Goal: Information Seeking & Learning: Learn about a topic

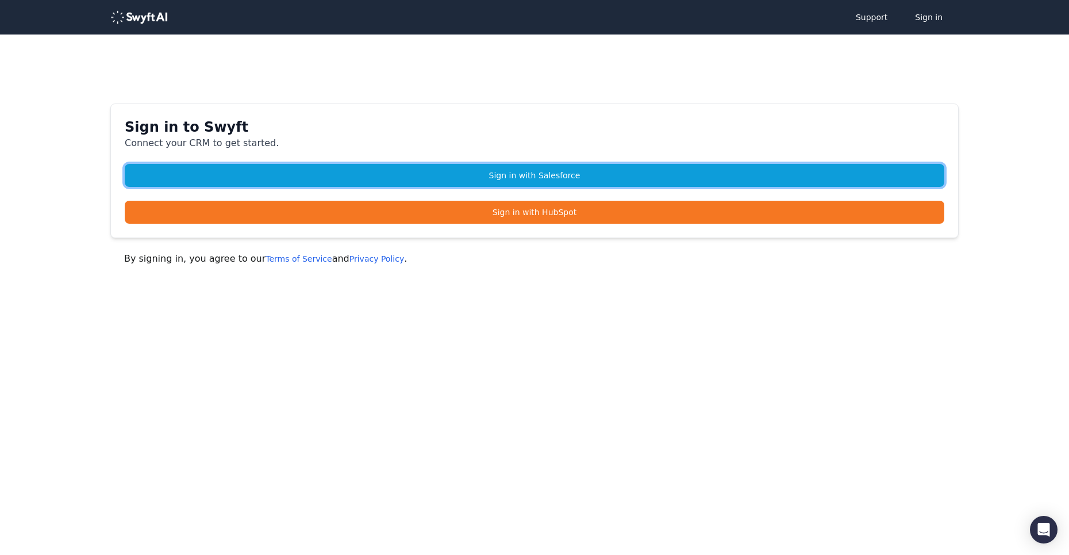
click at [546, 174] on link "Sign in with Salesforce" at bounding box center [534, 175] width 819 height 23
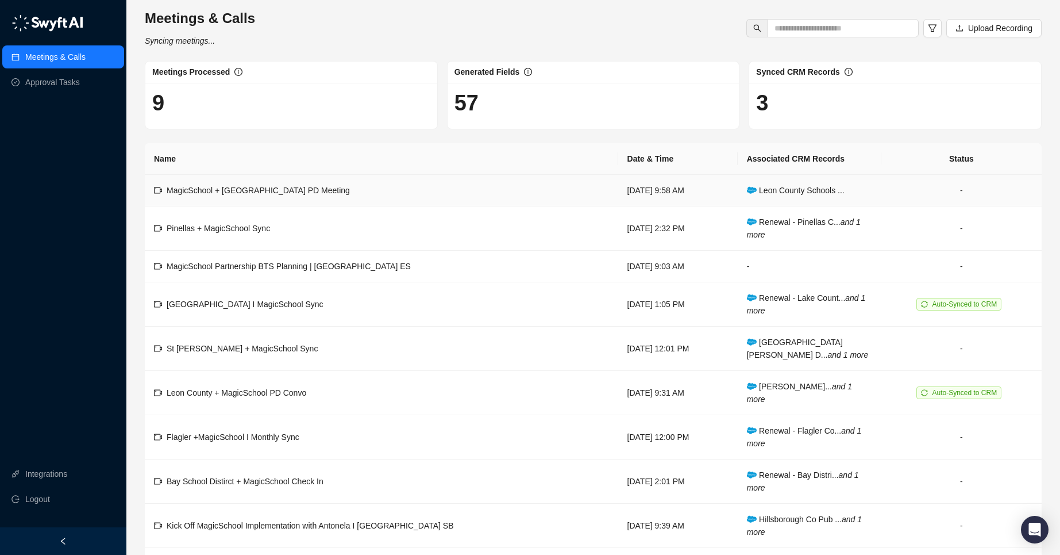
click at [276, 195] on div "MagicSchool + [GEOGRAPHIC_DATA] PD Meeting" at bounding box center [258, 190] width 183 height 13
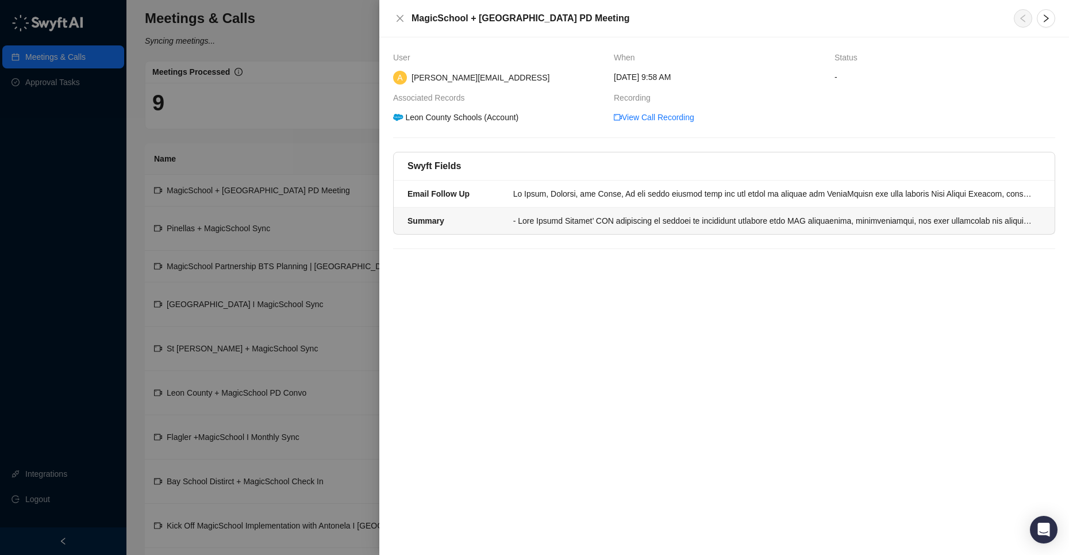
click at [568, 229] on li "Summary" at bounding box center [724, 220] width 661 height 26
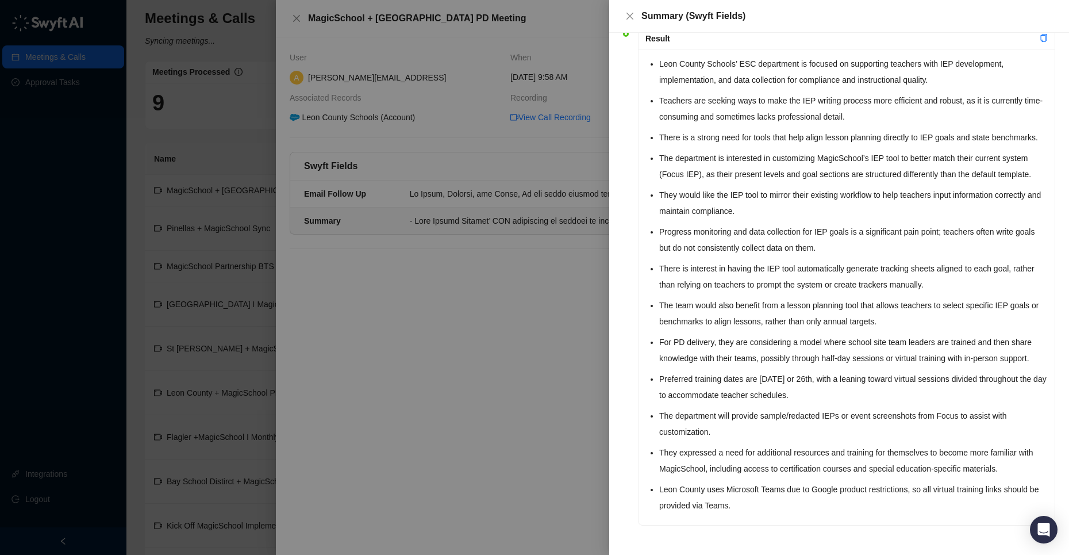
scroll to position [133, 0]
click at [230, 118] on div at bounding box center [534, 277] width 1069 height 555
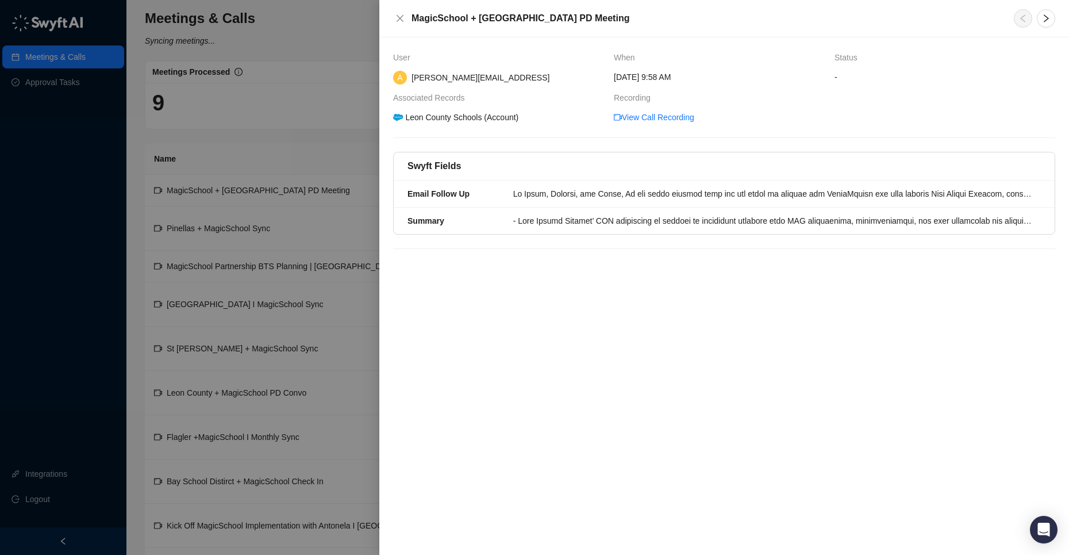
click at [408, 17] on div "MagicSchool + [GEOGRAPHIC_DATA] PD Meeting" at bounding box center [696, 18] width 607 height 14
click at [402, 19] on icon "close" at bounding box center [399, 18] width 9 height 9
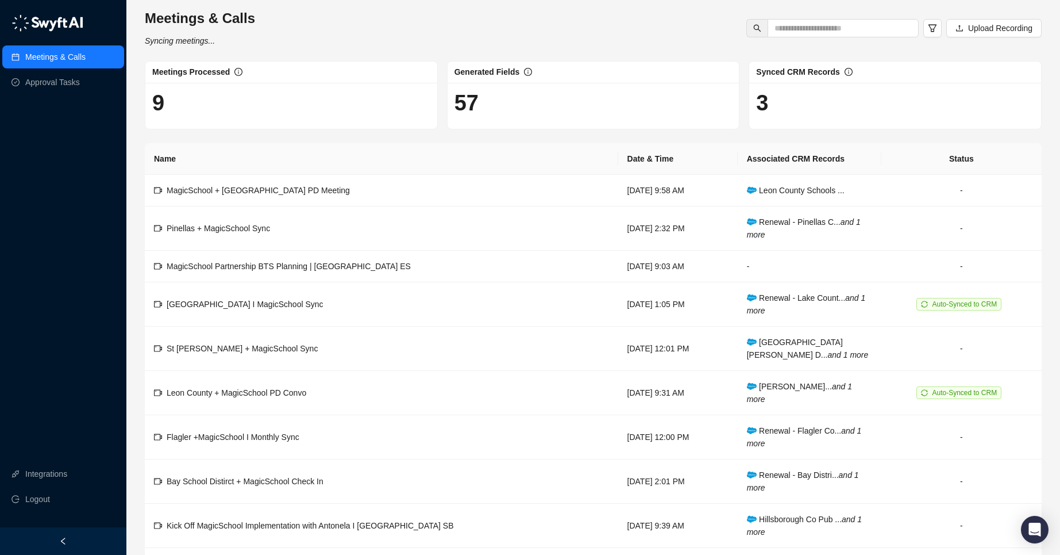
click at [753, 82] on div "Synced CRM Records" at bounding box center [895, 72] width 292 height 22
click at [67, 81] on link "Approval Tasks" at bounding box center [52, 82] width 55 height 23
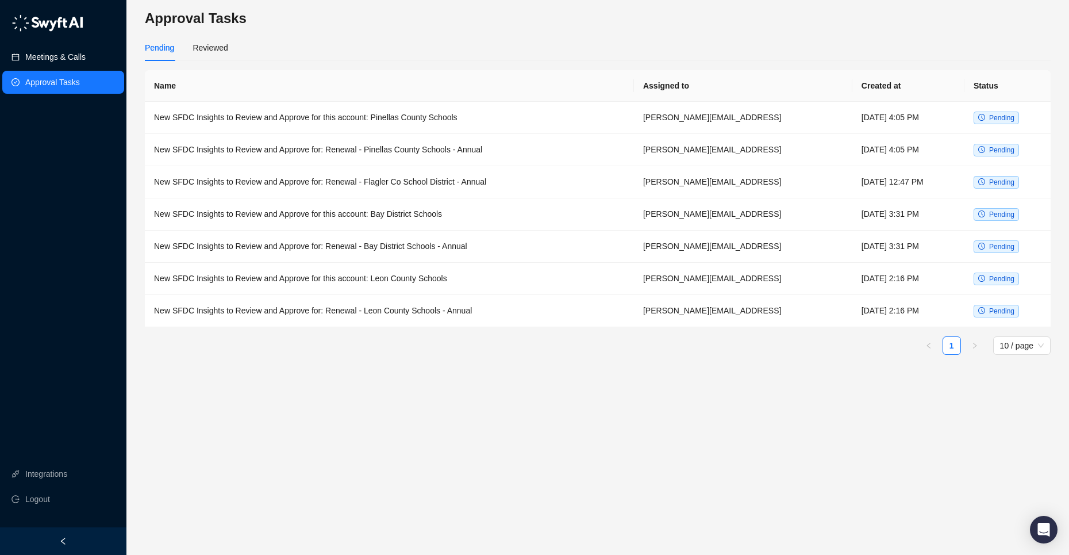
click at [70, 51] on link "Meetings & Calls" at bounding box center [55, 56] width 60 height 23
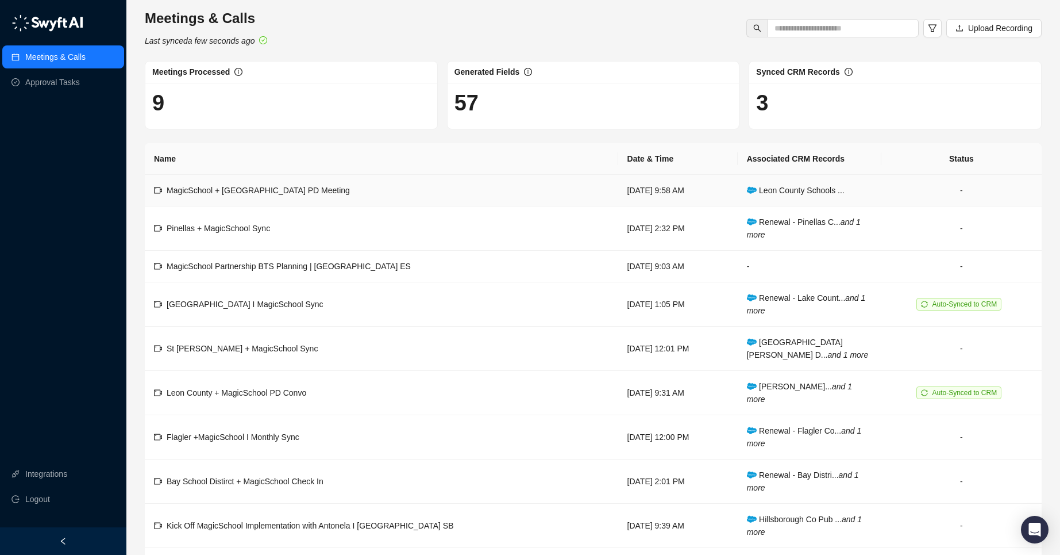
click at [960, 188] on td "-" at bounding box center [962, 191] width 160 height 32
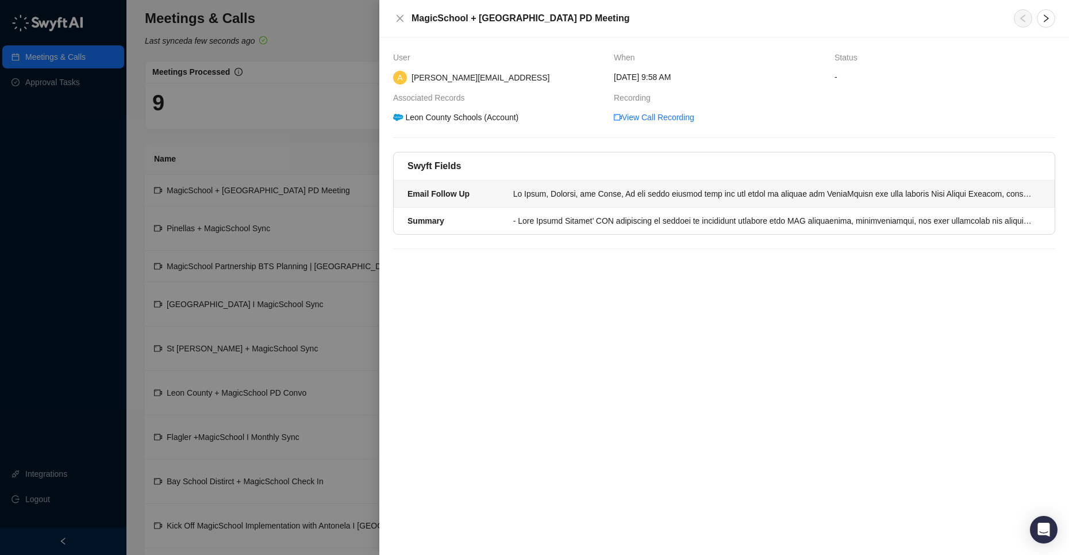
click at [527, 201] on li "Email Follow Up" at bounding box center [724, 193] width 661 height 27
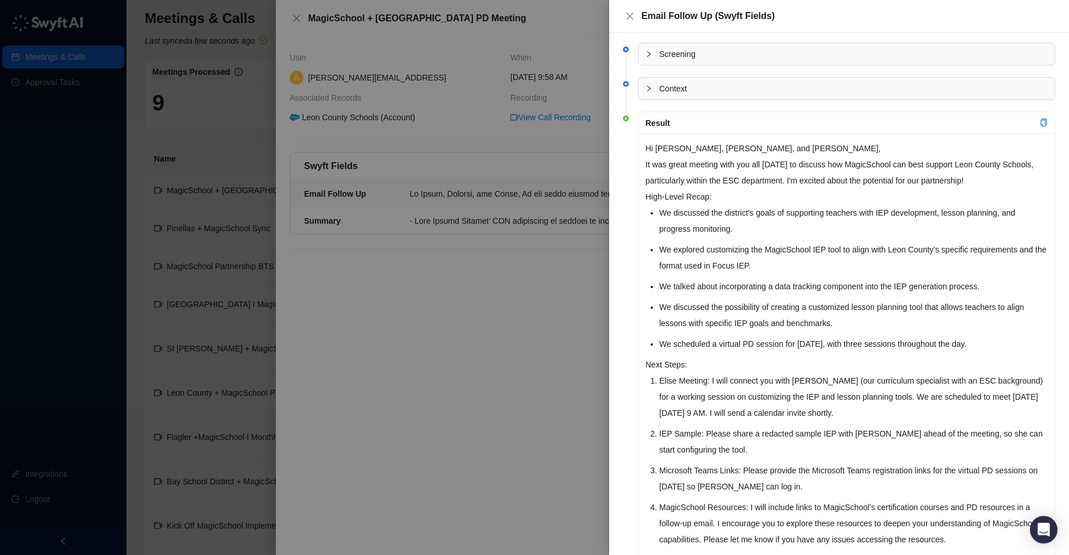
click at [569, 161] on div at bounding box center [534, 277] width 1069 height 555
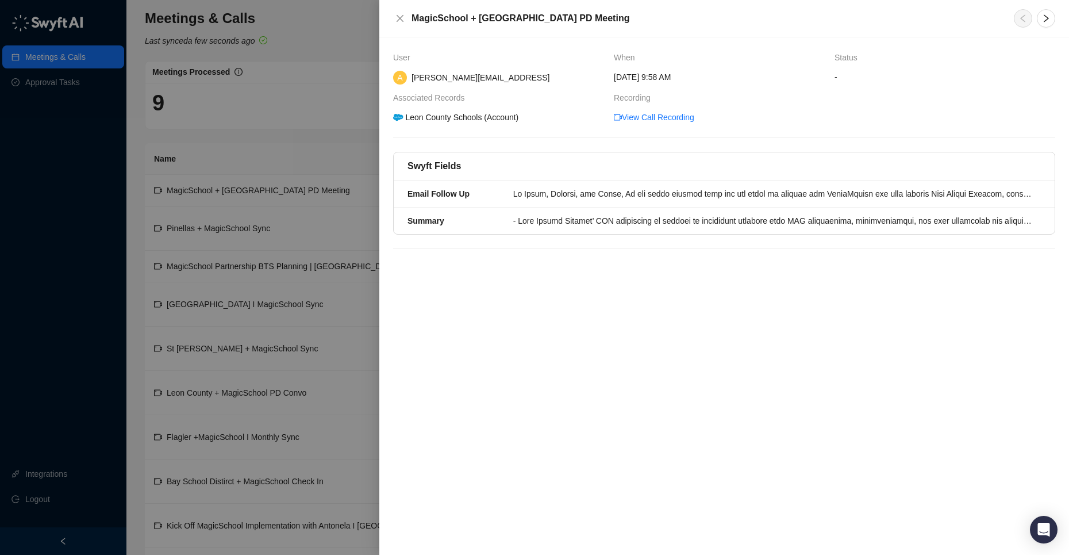
click at [329, 117] on div at bounding box center [534, 277] width 1069 height 555
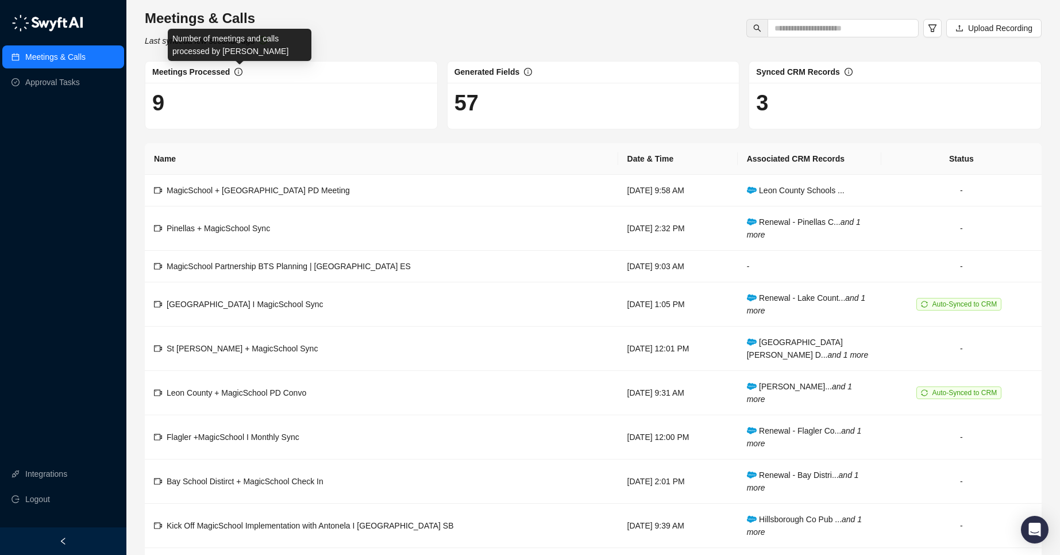
click at [237, 74] on icon "info-circle" at bounding box center [238, 72] width 8 height 8
click at [240, 72] on icon "info-circle" at bounding box center [238, 72] width 8 height 8
click at [56, 84] on link "Approval Tasks" at bounding box center [52, 82] width 55 height 23
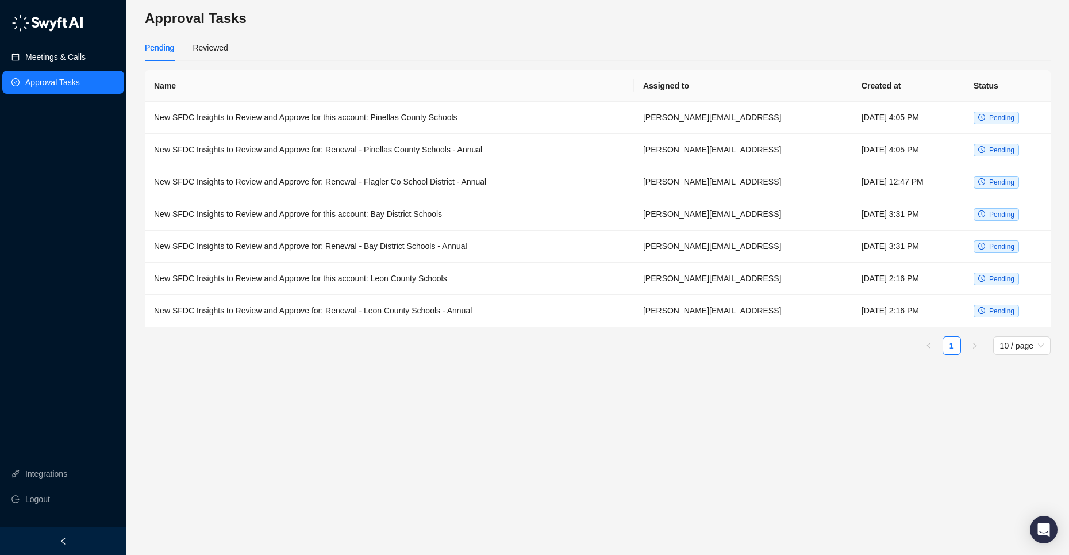
click at [74, 59] on link "Meetings & Calls" at bounding box center [55, 56] width 60 height 23
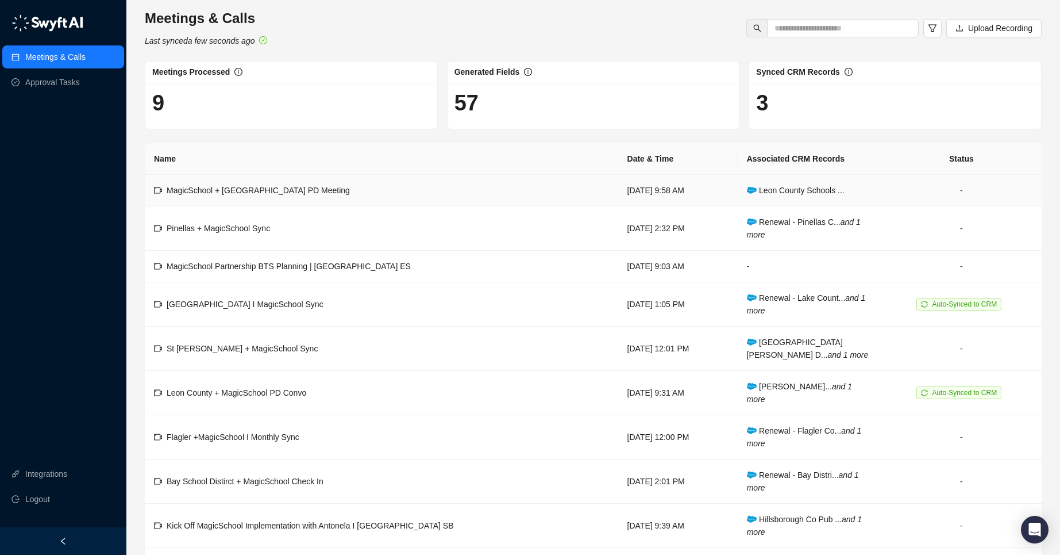
click at [433, 196] on td "MagicSchool + [GEOGRAPHIC_DATA] PD Meeting" at bounding box center [382, 191] width 474 height 32
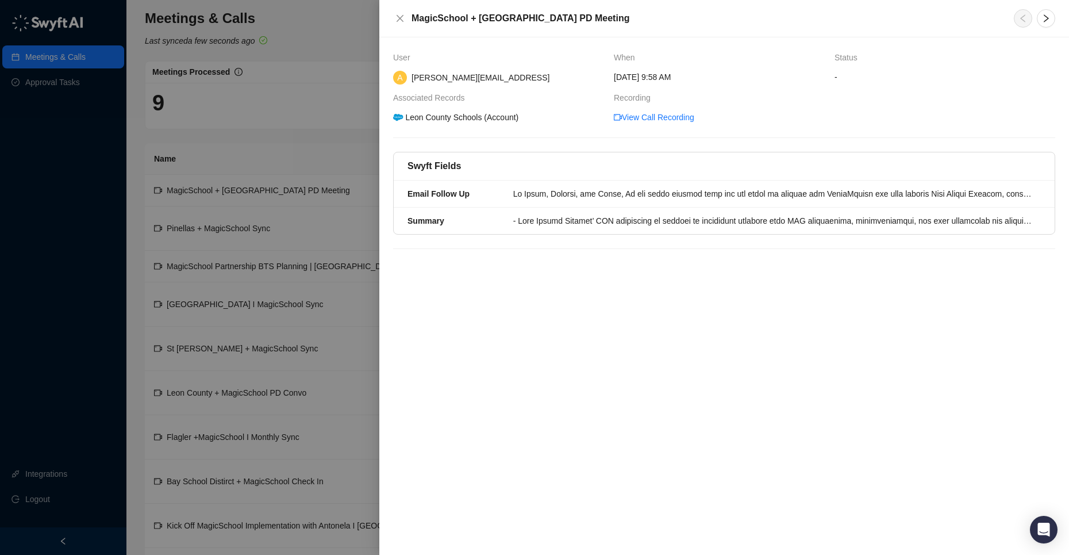
click at [301, 164] on div at bounding box center [534, 277] width 1069 height 555
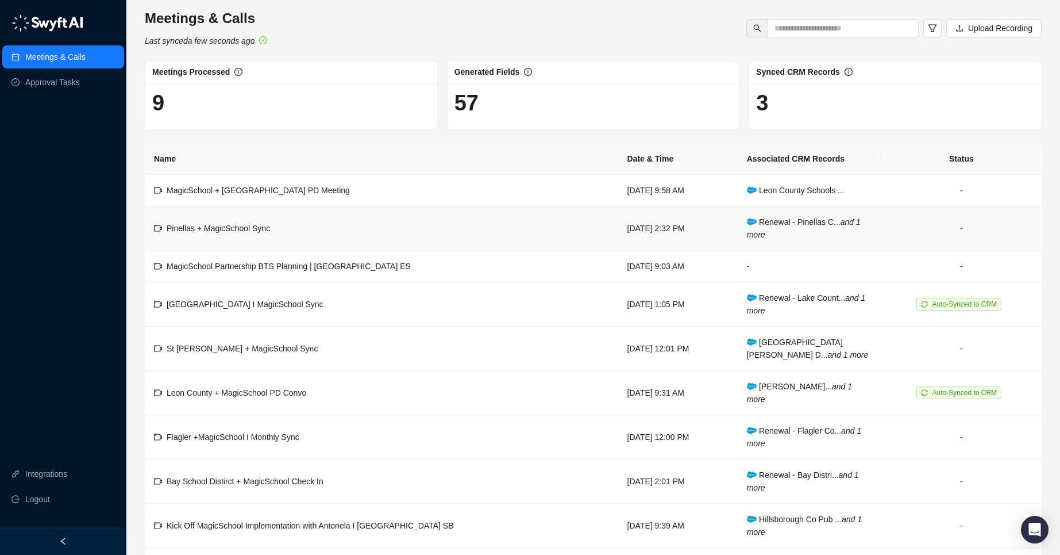
click at [280, 229] on td "Pinellas + MagicSchool Sync" at bounding box center [382, 228] width 474 height 44
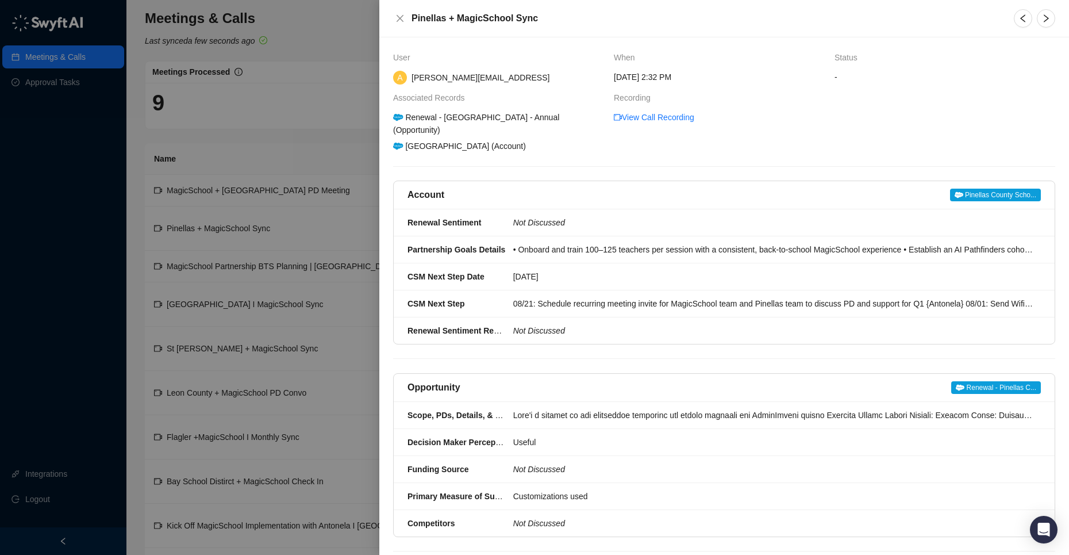
click at [325, 141] on div at bounding box center [534, 277] width 1069 height 555
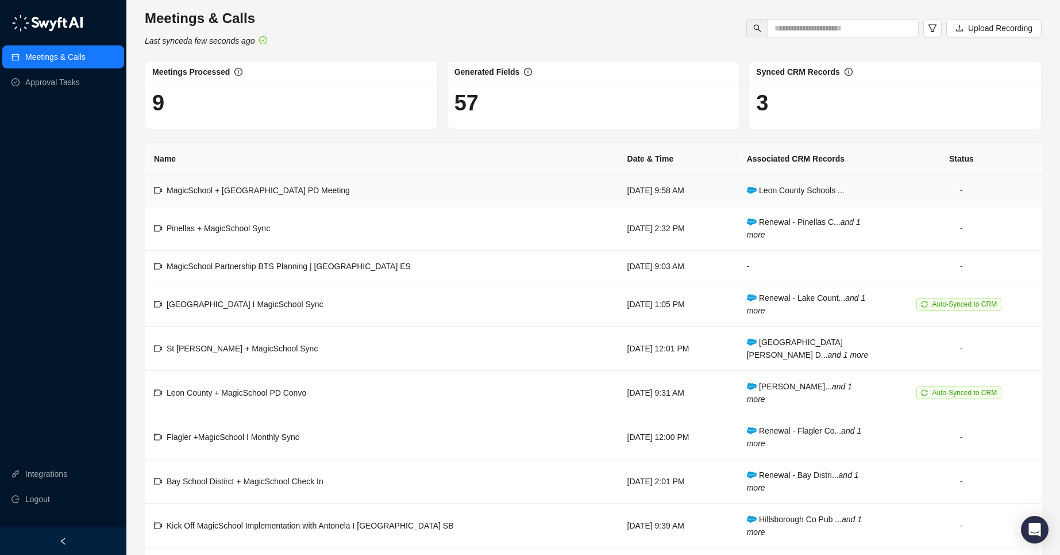
click at [256, 196] on div "MagicSchool + [GEOGRAPHIC_DATA] PD Meeting" at bounding box center [258, 190] width 183 height 13
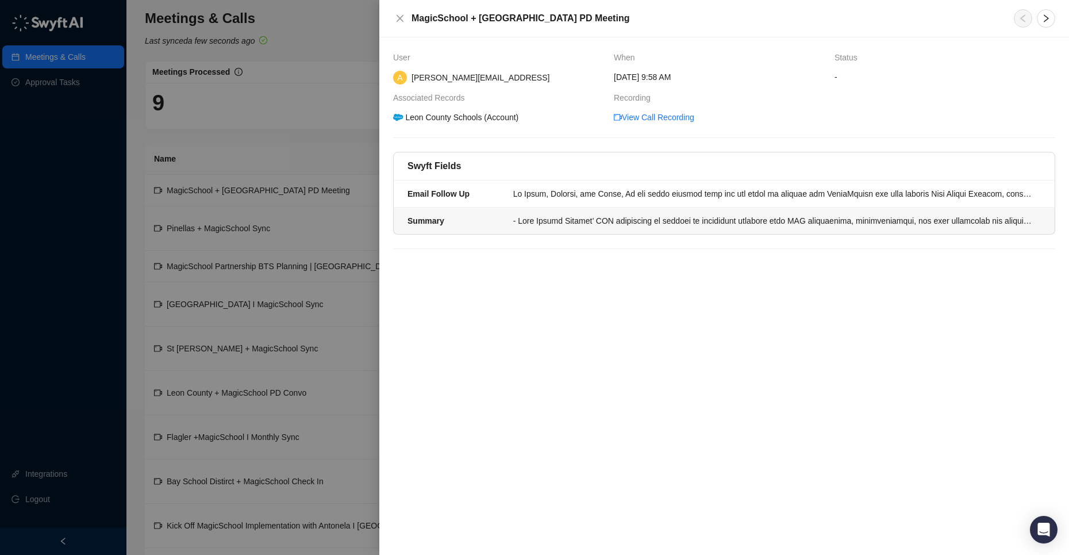
click at [486, 217] on div "Summary" at bounding box center [456, 220] width 99 height 13
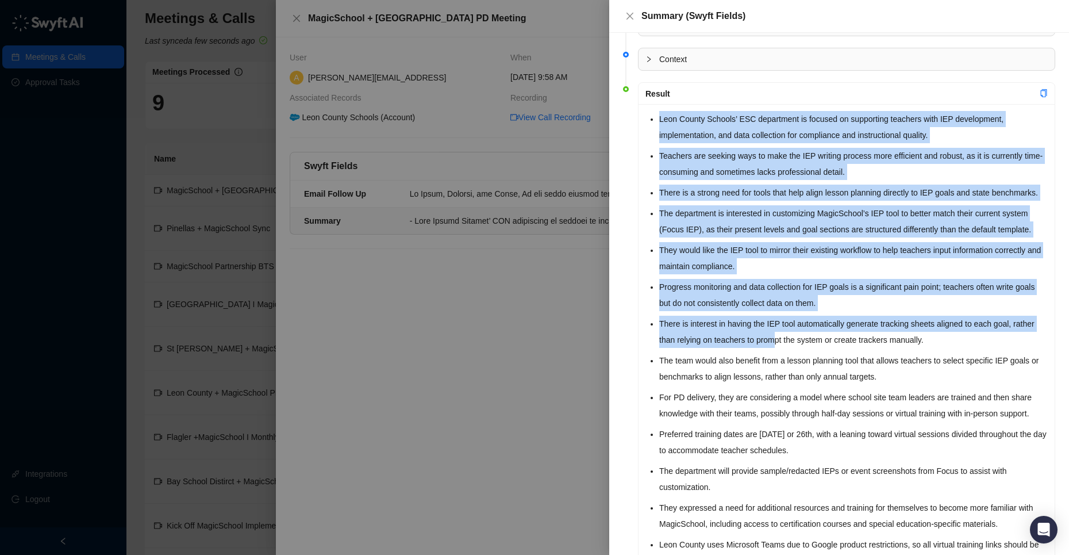
scroll to position [133, 0]
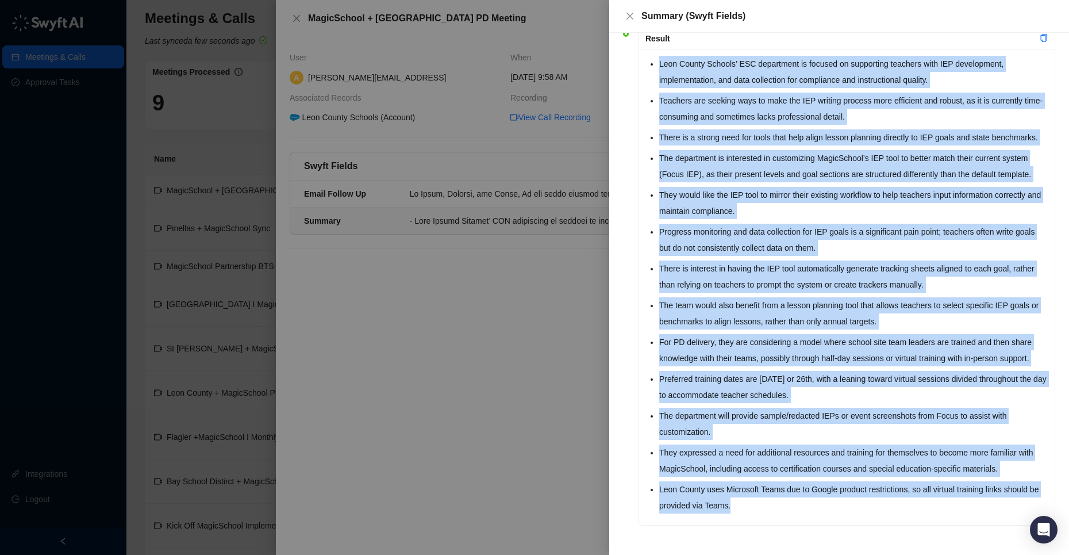
drag, startPoint x: 657, startPoint y: 144, endPoint x: 806, endPoint y: 475, distance: 362.6
click at [796, 508] on div "Leon County Schools’ ESC department is focused on supporting teachers with IEP …" at bounding box center [846, 287] width 416 height 476
copy ul "Lore Ipsumd Sitamet’ CON adipiscing el seddoei te incididunt utlabore etdo MAG …"
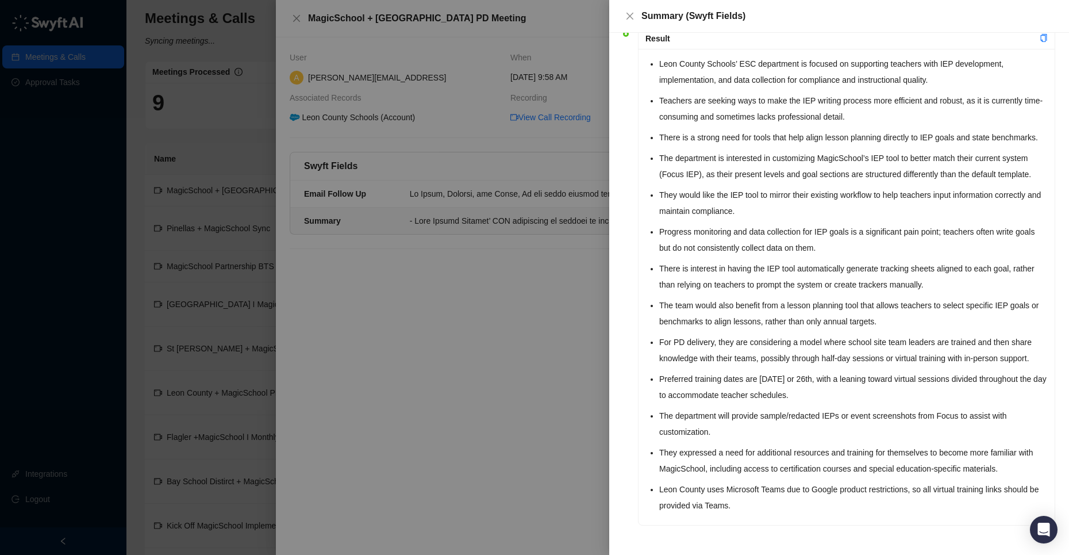
click at [216, 147] on div at bounding box center [534, 277] width 1069 height 555
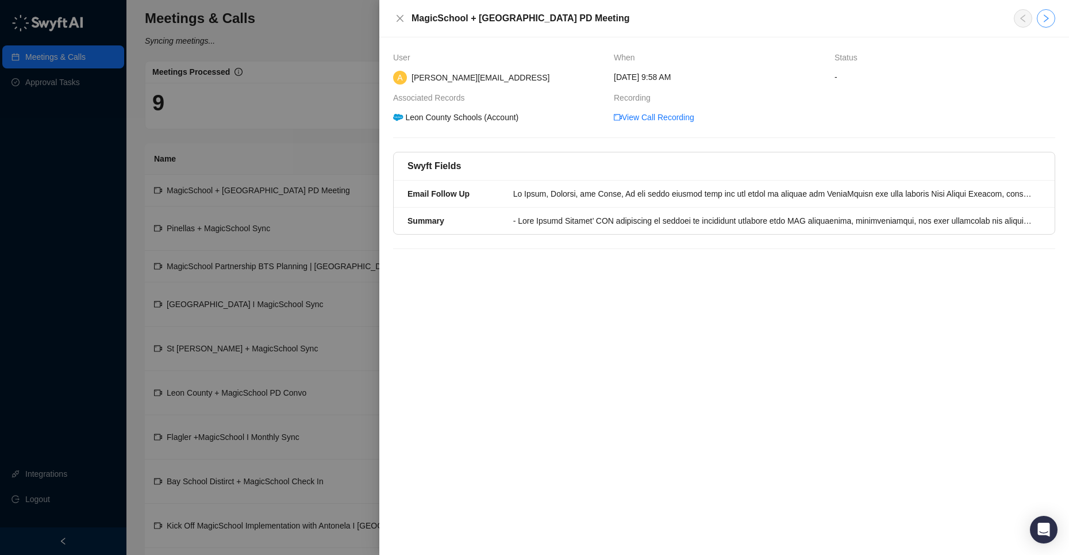
click at [1042, 19] on icon "right" at bounding box center [1045, 18] width 9 height 9
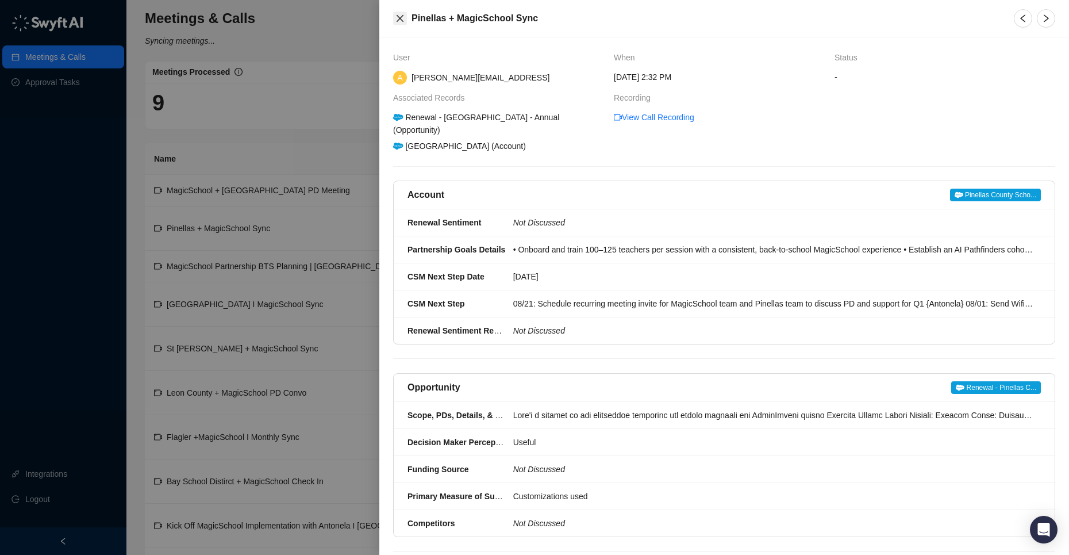
click at [403, 16] on icon "close" at bounding box center [399, 18] width 9 height 9
